Goal: Find specific fact: Find specific fact

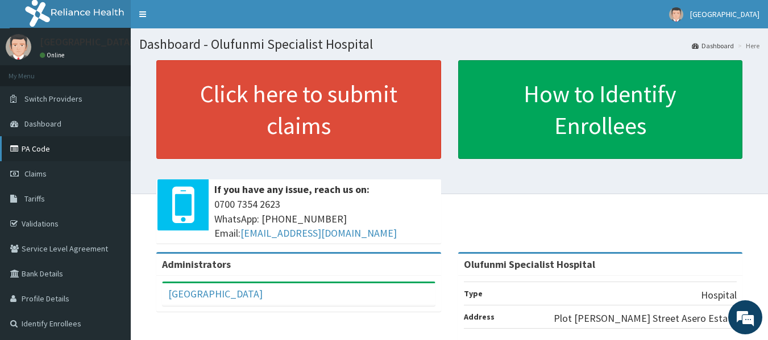
click at [49, 152] on link "PA Code" at bounding box center [65, 148] width 131 height 25
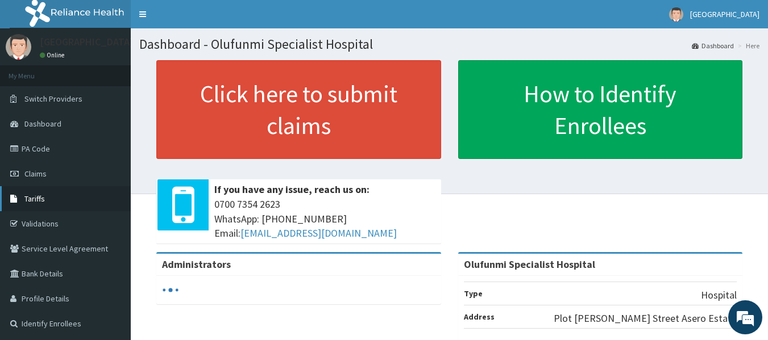
click at [30, 205] on link "Tariffs" at bounding box center [65, 198] width 131 height 25
click at [40, 196] on span "Tariffs" at bounding box center [34, 199] width 20 height 10
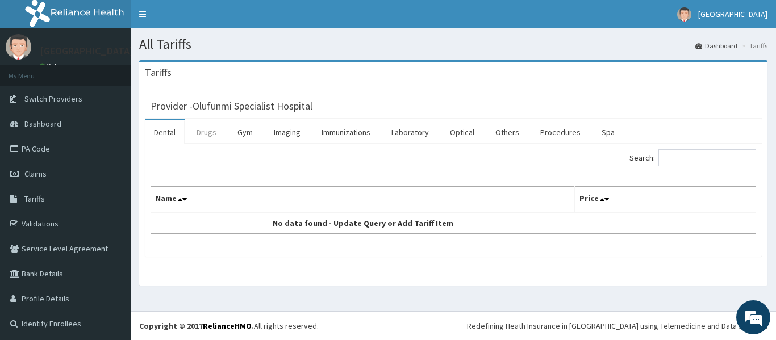
click at [210, 134] on link "Drugs" at bounding box center [207, 133] width 38 height 24
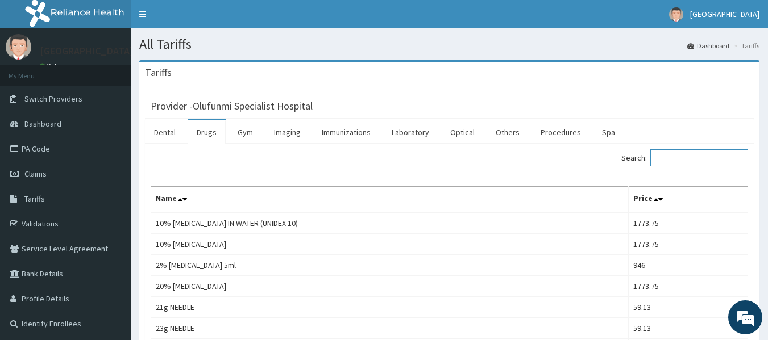
click at [669, 156] on input "Search:" at bounding box center [699, 157] width 98 height 17
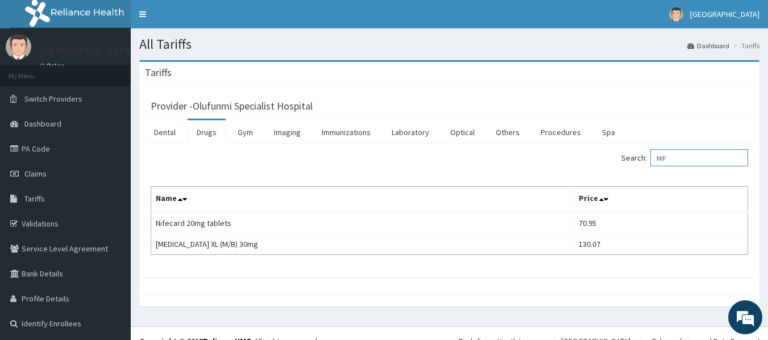
click at [684, 155] on input "NIF" at bounding box center [699, 157] width 98 height 17
type input "N"
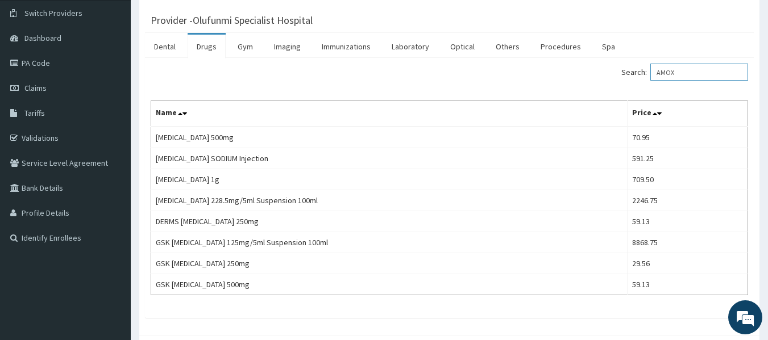
scroll to position [86, 0]
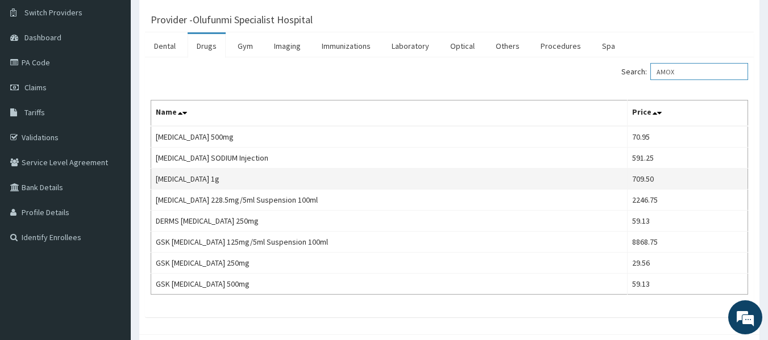
type input "AMOX"
click at [348, 181] on td "Co-amoxiclav 1g" at bounding box center [389, 179] width 476 height 21
click at [302, 175] on td "Co-amoxiclav 1g" at bounding box center [389, 179] width 476 height 21
click at [219, 184] on td "Co-amoxiclav 1g" at bounding box center [389, 179] width 476 height 21
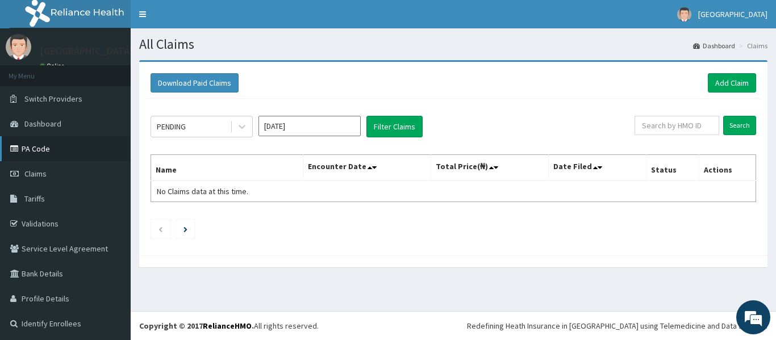
click at [47, 143] on link "PA Code" at bounding box center [65, 148] width 131 height 25
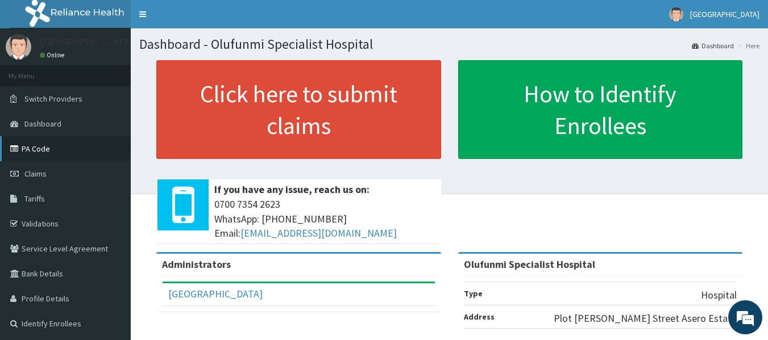
click at [41, 152] on link "PA Code" at bounding box center [65, 148] width 131 height 25
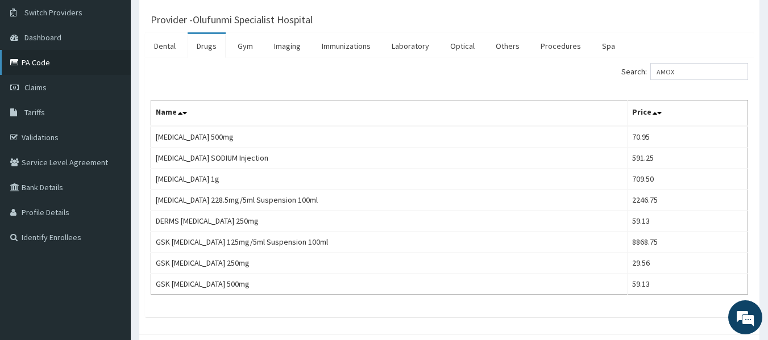
click at [49, 66] on link "PA Code" at bounding box center [65, 62] width 131 height 25
